Goal: Task Accomplishment & Management: Use online tool/utility

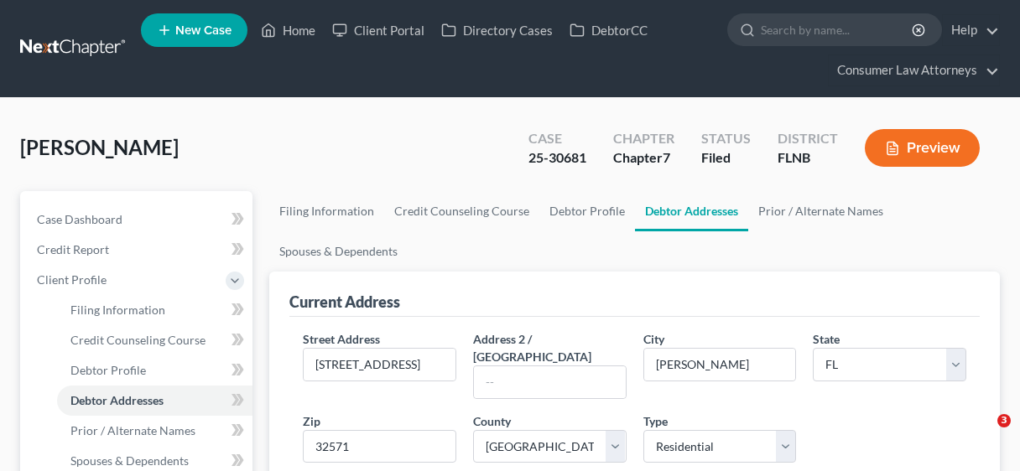
select select "9"
select select "54"
select select "0"
click at [296, 34] on link "Home" at bounding box center [288, 30] width 71 height 30
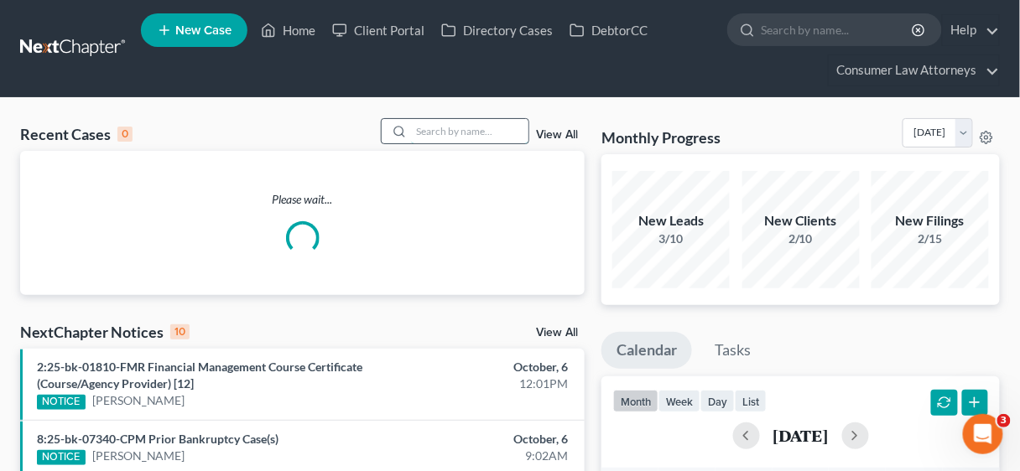
click at [468, 129] on input "search" at bounding box center [469, 131] width 117 height 24
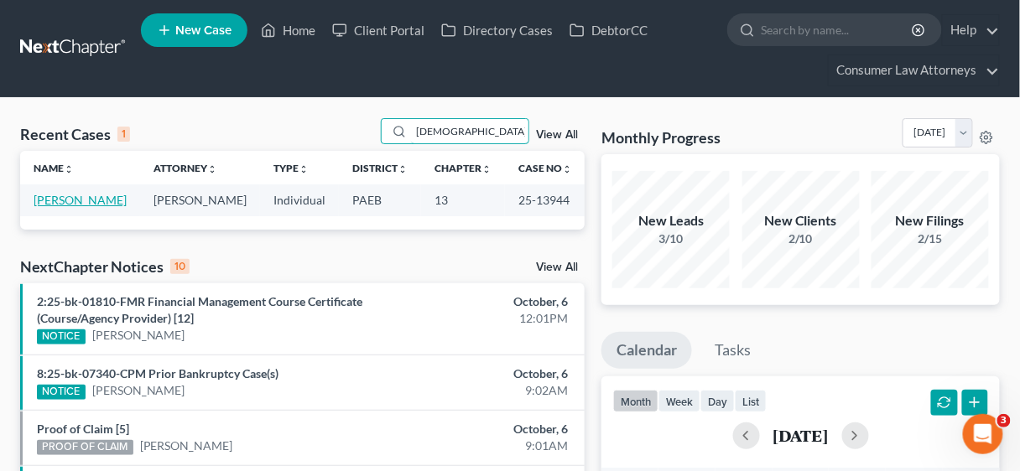
type input "[DEMOGRAPHIC_DATA]"
click at [70, 198] on link "[PERSON_NAME]" at bounding box center [80, 200] width 93 height 14
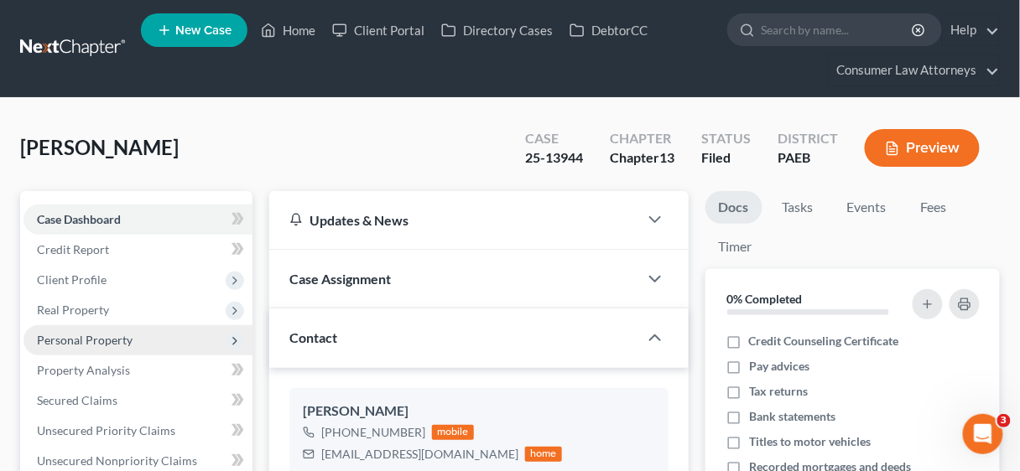
click at [98, 333] on span "Personal Property" at bounding box center [85, 340] width 96 height 14
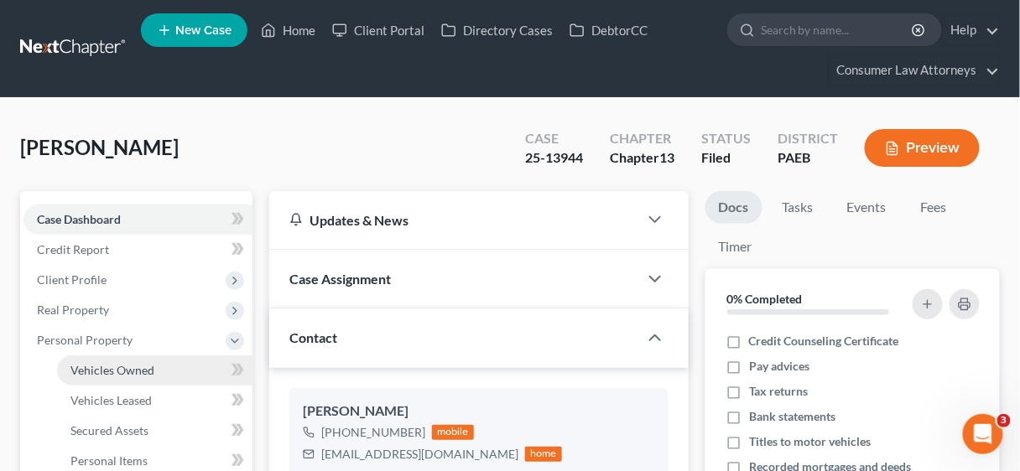
click at [141, 361] on link "Vehicles Owned" at bounding box center [154, 371] width 195 height 30
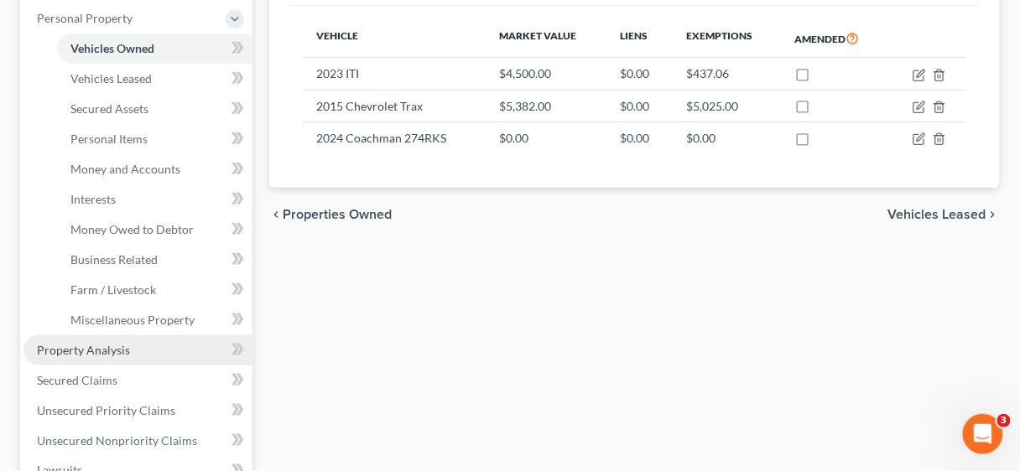
scroll to position [336, 0]
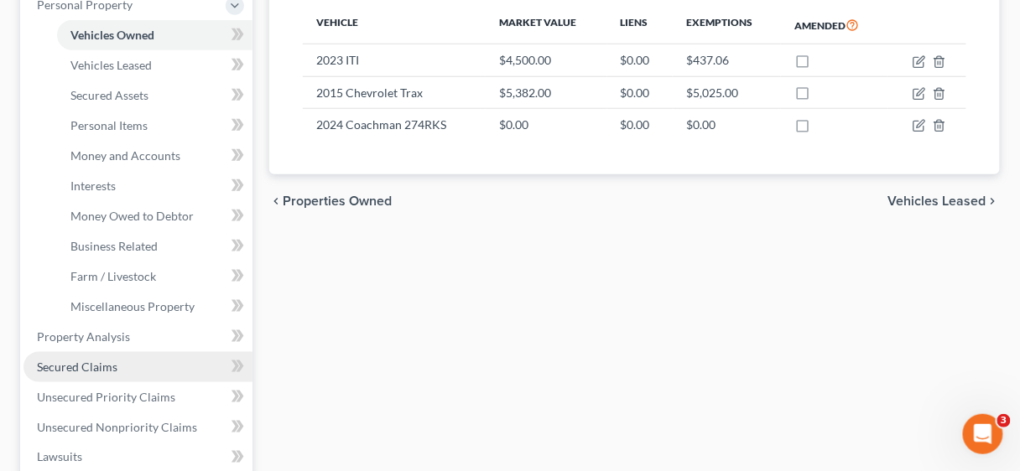
click at [91, 365] on span "Secured Claims" at bounding box center [77, 367] width 81 height 14
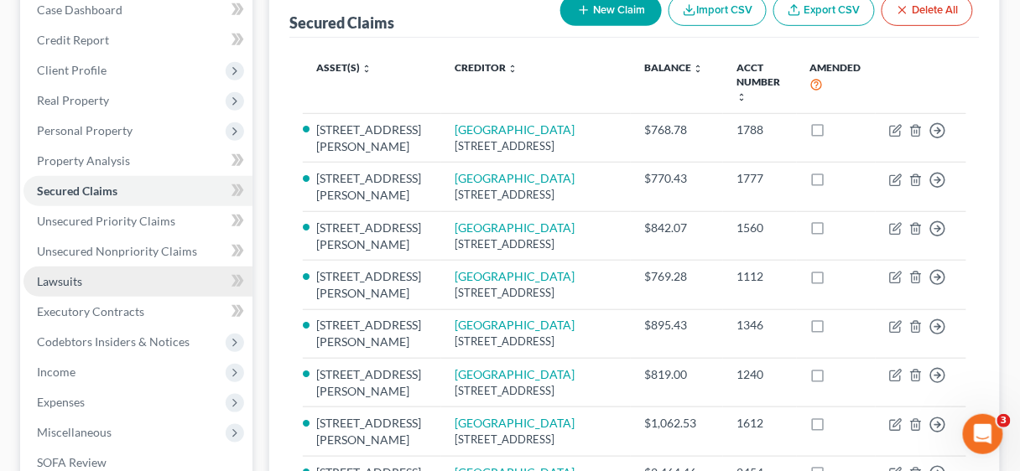
scroll to position [134, 0]
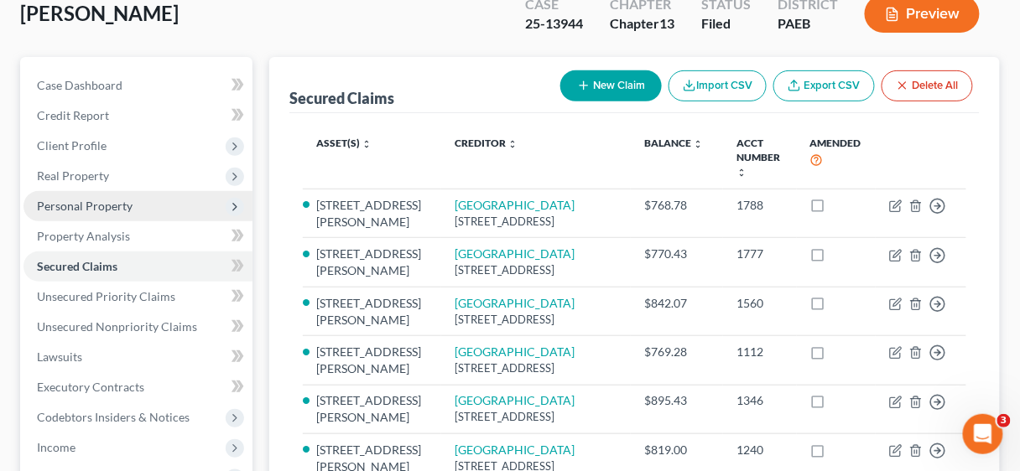
click at [87, 205] on span "Personal Property" at bounding box center [85, 206] width 96 height 14
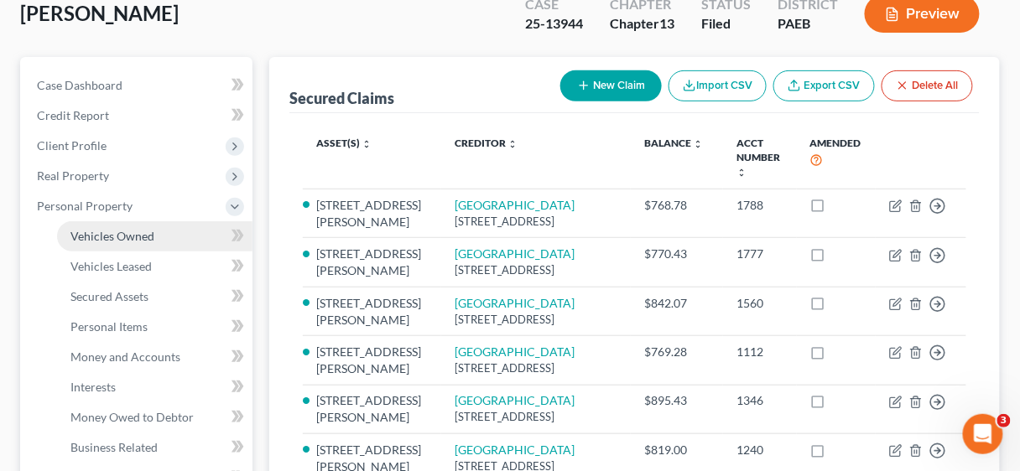
click at [98, 227] on link "Vehicles Owned" at bounding box center [154, 236] width 195 height 30
